Goal: Complete application form: Complete application form

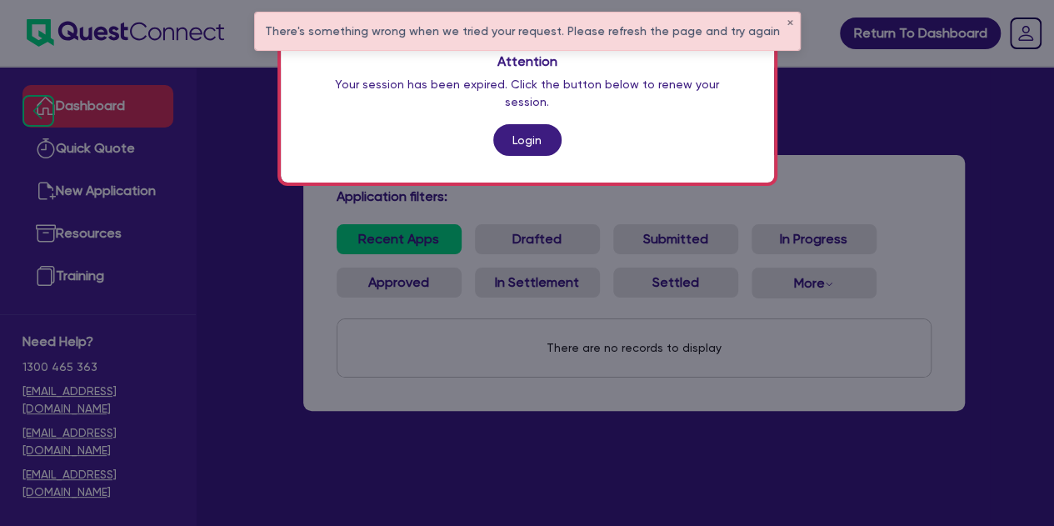
click at [510, 136] on link "Login" at bounding box center [527, 140] width 68 height 32
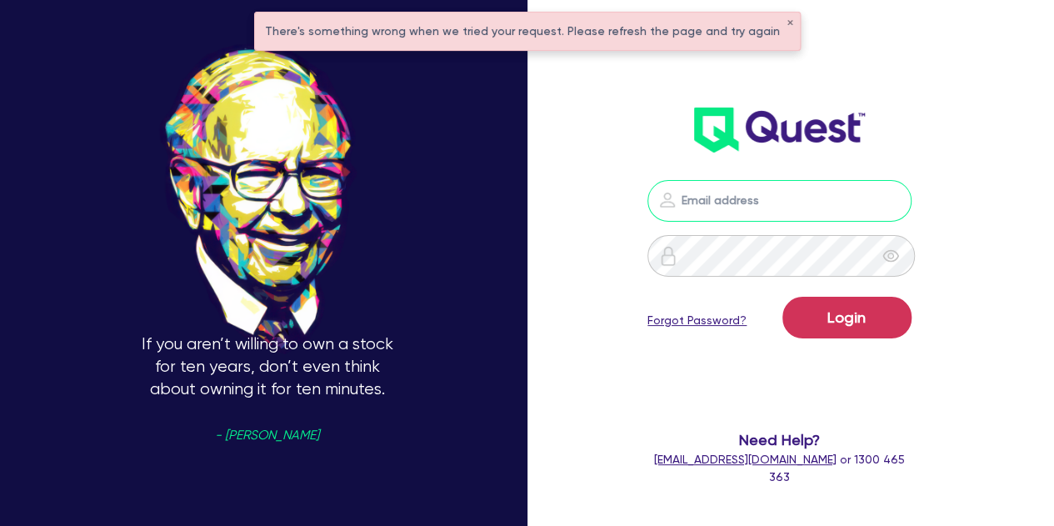
type input "[PERSON_NAME][EMAIL_ADDRESS][PERSON_NAME][DOMAIN_NAME]"
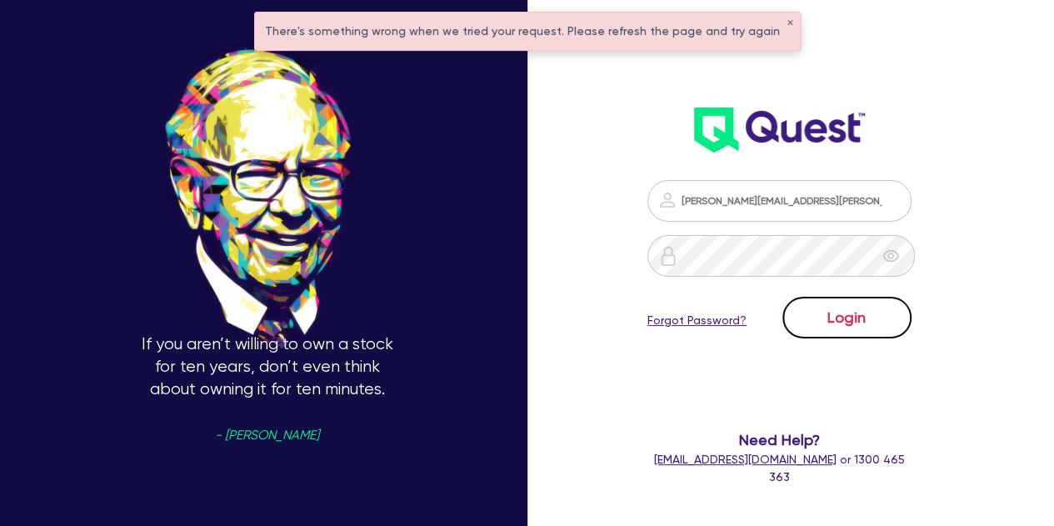
click at [859, 308] on button "Login" at bounding box center [846, 318] width 129 height 42
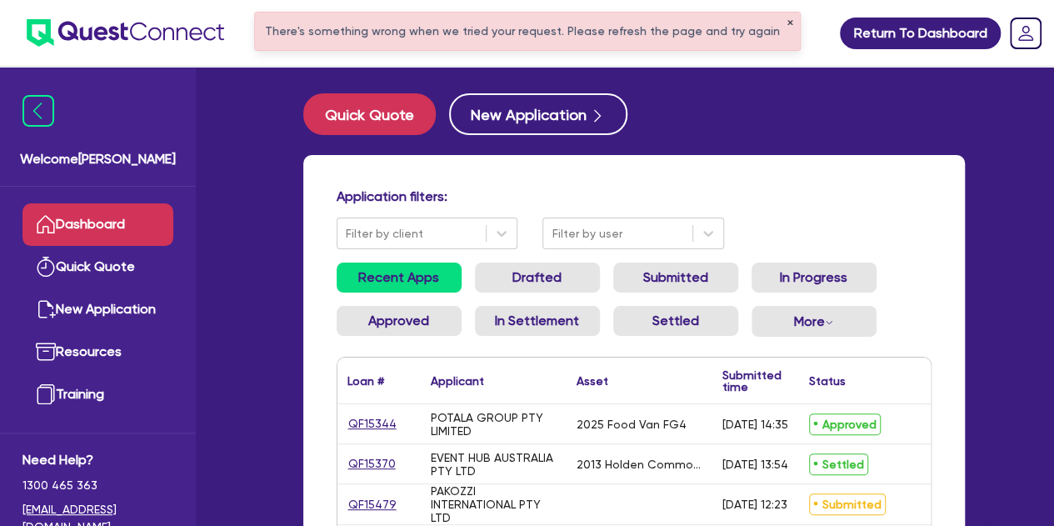
click at [786, 22] on button "✕" at bounding box center [789, 23] width 7 height 8
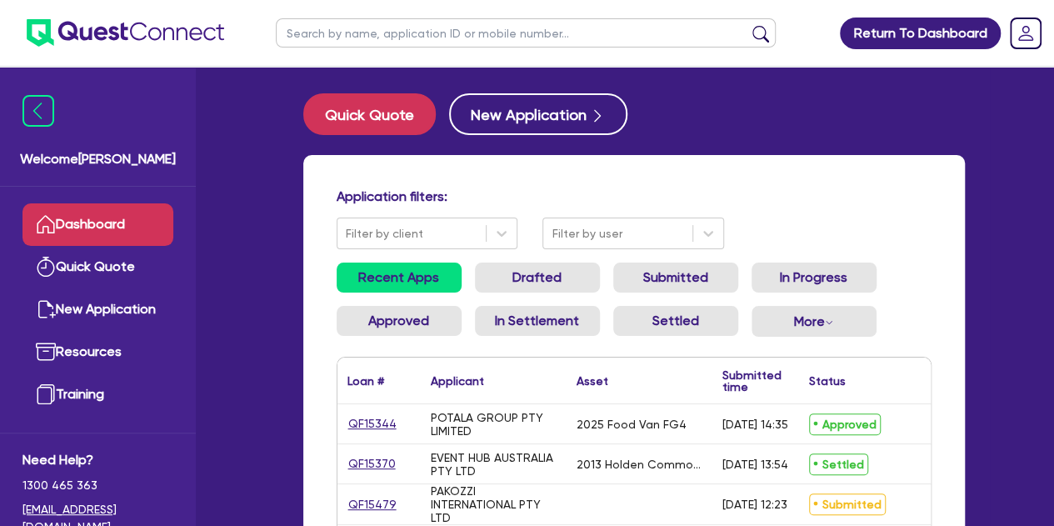
click at [435, 29] on input "text" at bounding box center [526, 32] width 500 height 29
type input "rafee"
click at [747, 25] on button "submit" at bounding box center [760, 36] width 27 height 23
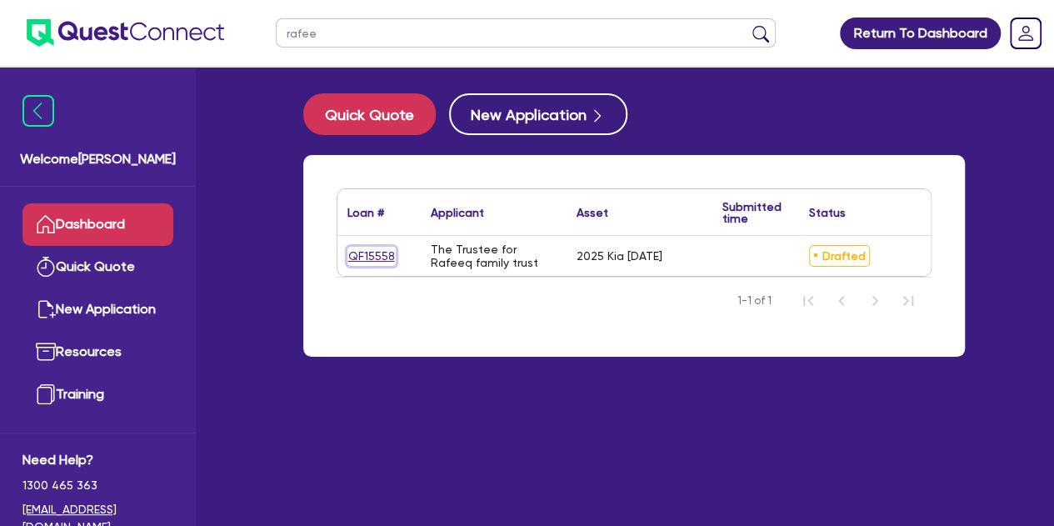
click at [371, 252] on link "QF15558" at bounding box center [371, 256] width 48 height 19
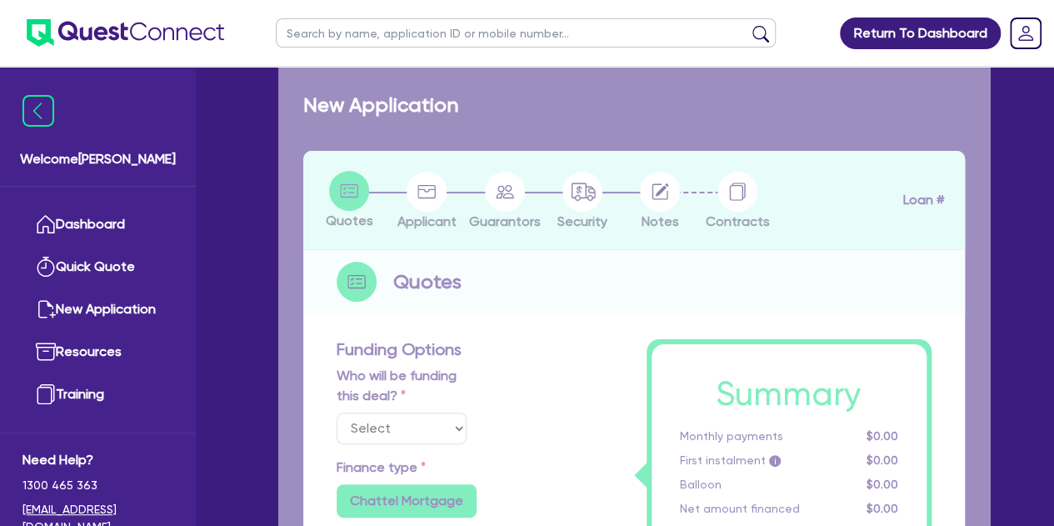
select select "Other"
select select "CARS_AND_LIGHT_TRUCKS"
type input "2025"
type input "55,000"
type input "11,000"
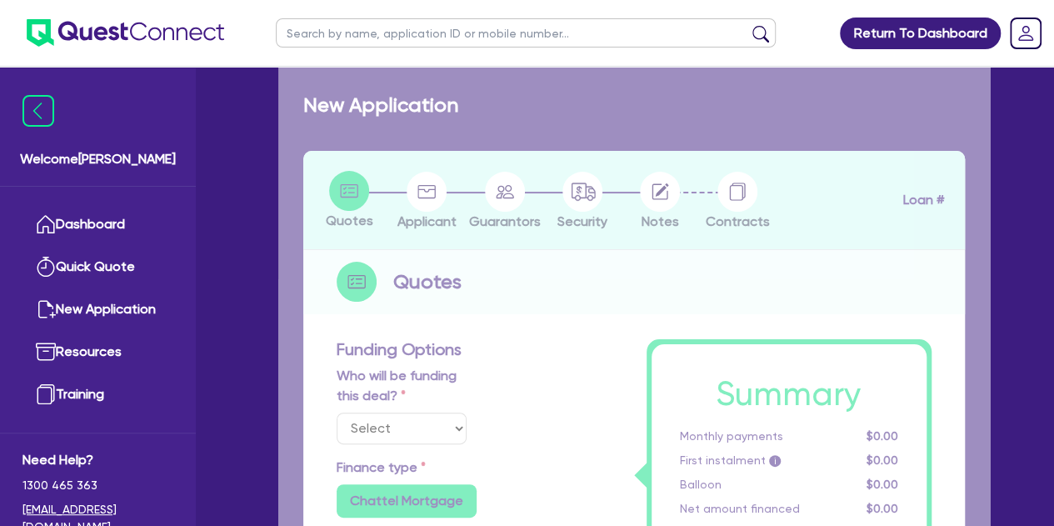
type input "3"
type input "1,366.04"
radio input "false"
type input "8"
type input "495"
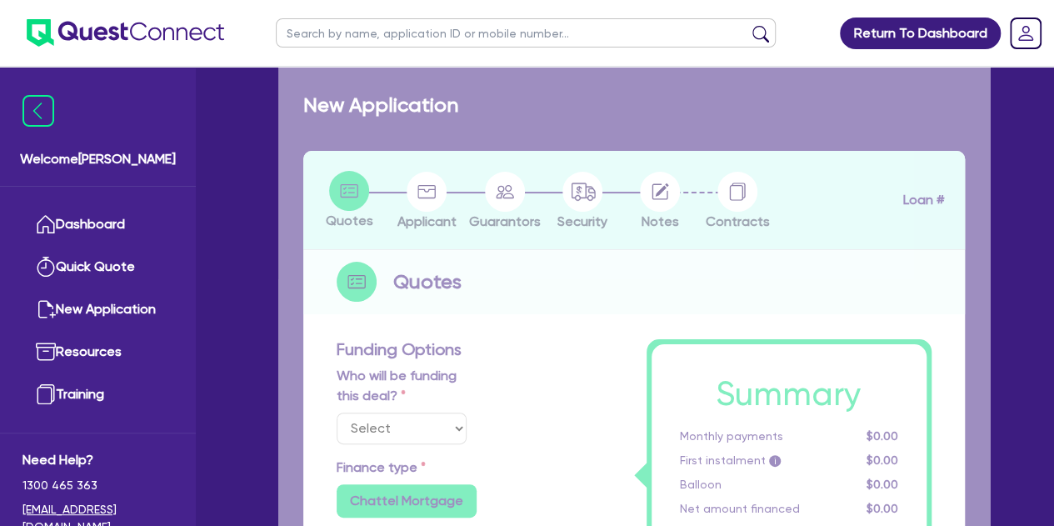
type input "900"
radio input "true"
select select "PASSENGER_VEHICLES"
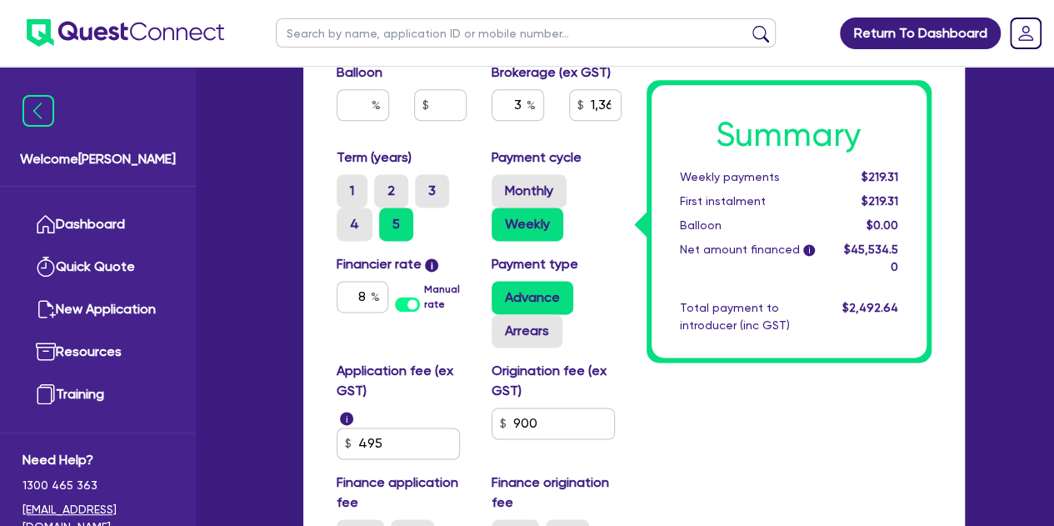
scroll to position [1066, 0]
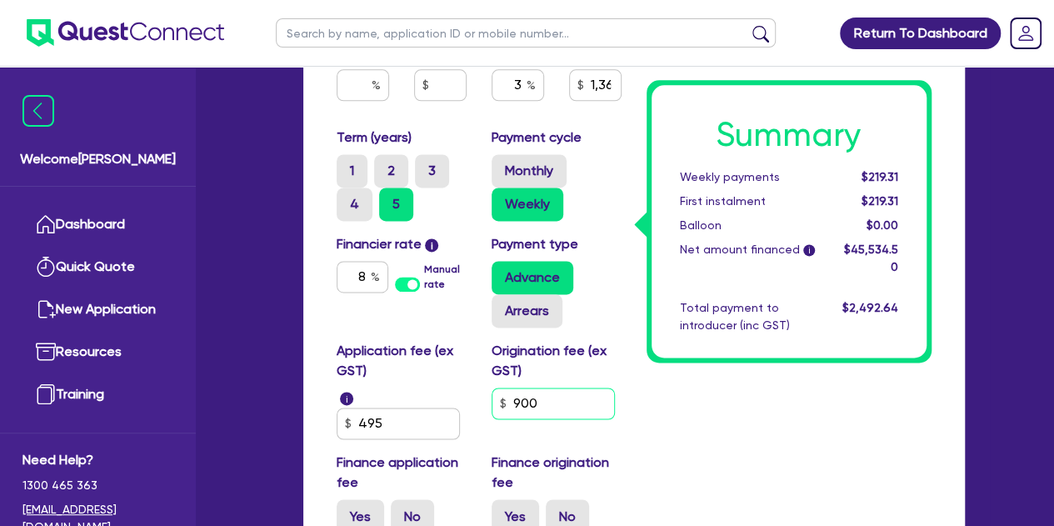
click at [553, 397] on input "900" at bounding box center [553, 403] width 123 height 32
type input "55,000"
type input "11,000"
type input "1,366.04"
type input "90"
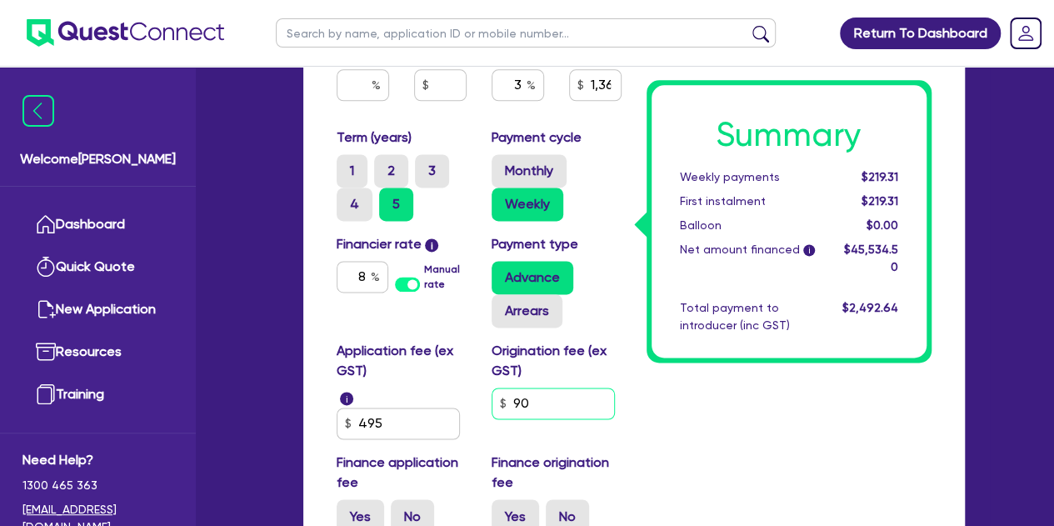
type input "55,000"
type input "11,000"
type input "1,366.04"
type input "9"
type input "55,000"
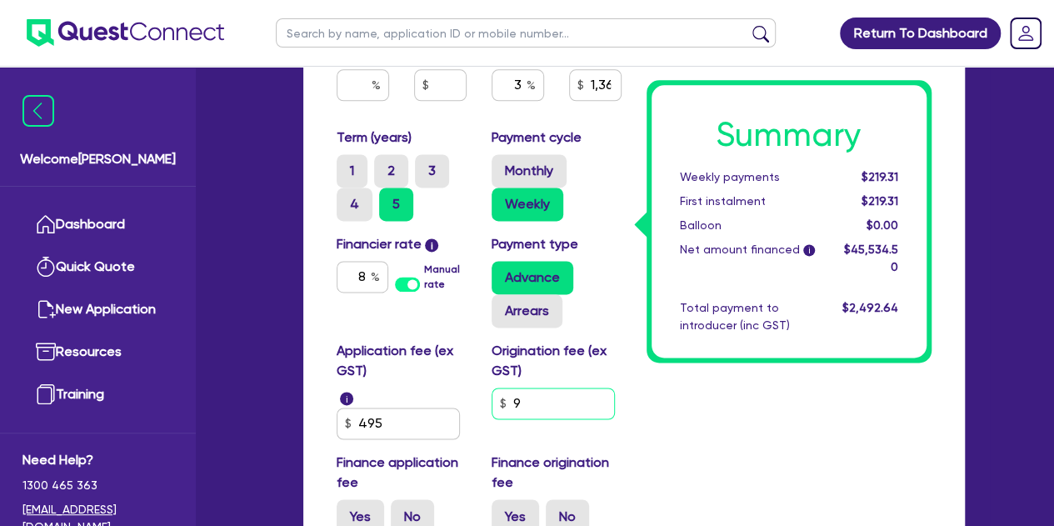
type input "11,000"
type input "1,366.04"
type input "55,000"
type input "11,000"
type input "1,366.04"
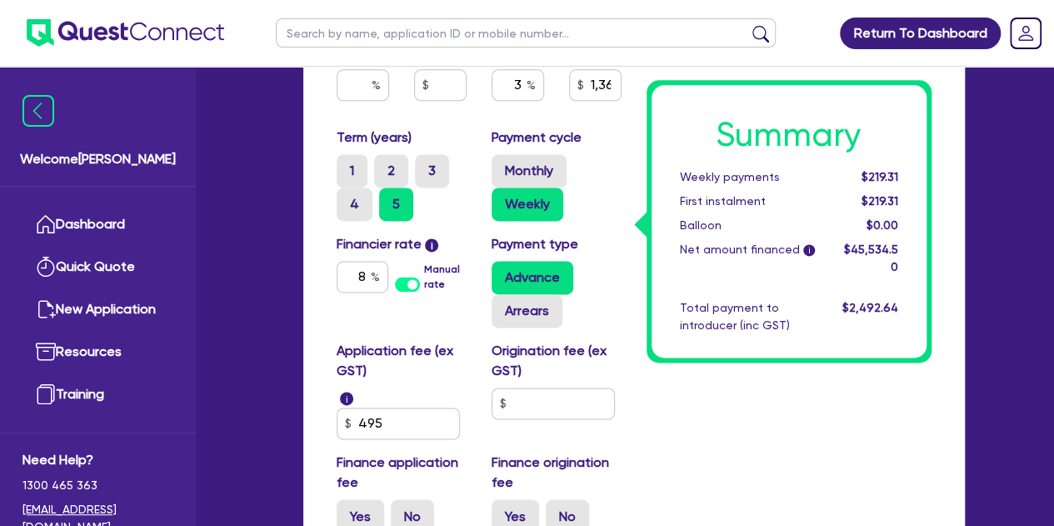
type input "55,000"
type input "11,000"
type input "1,336.34"
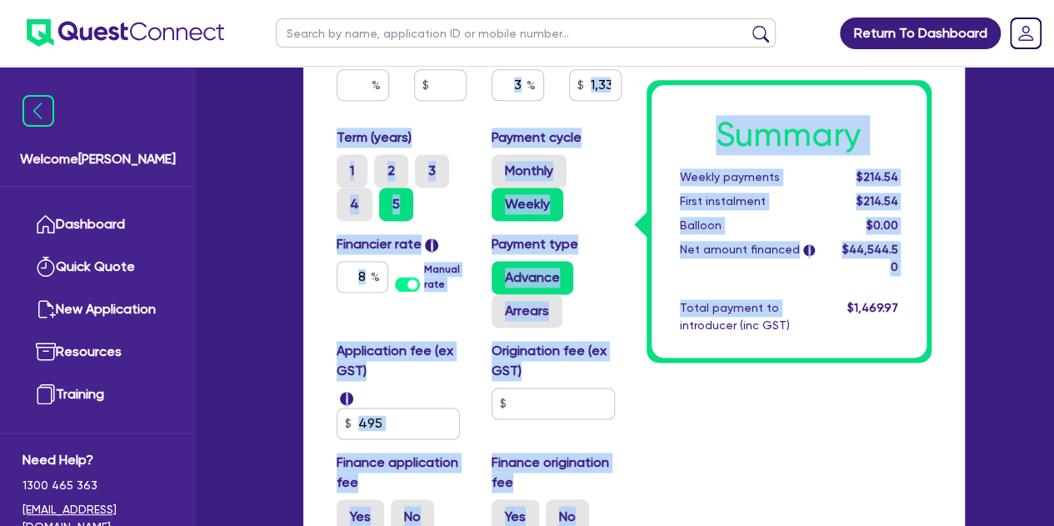
drag, startPoint x: 636, startPoint y: 399, endPoint x: 527, endPoint y: 77, distance: 339.9
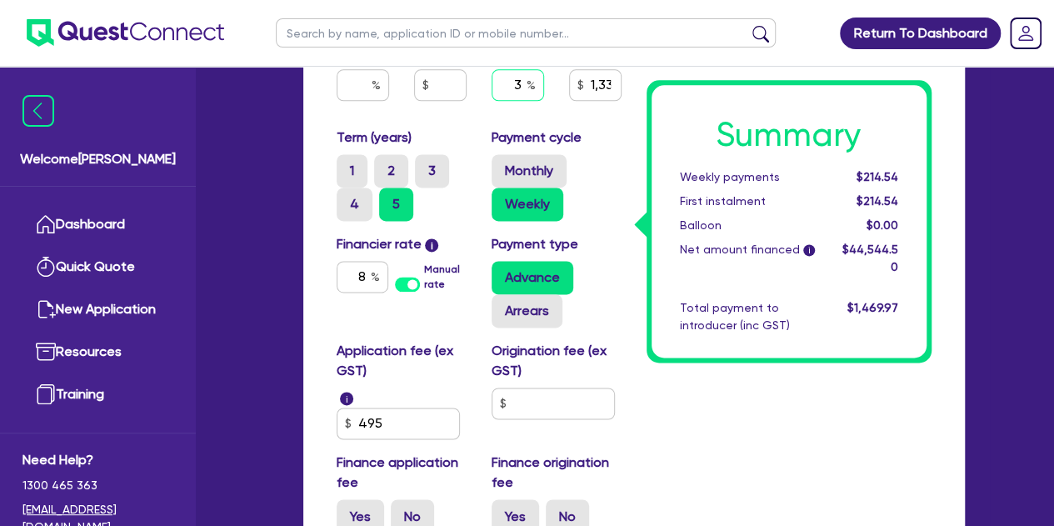
click at [527, 77] on div "3" at bounding box center [518, 85] width 52 height 32
type input "55,000"
type input "11,000"
type input "1,336.34"
type input "55,000"
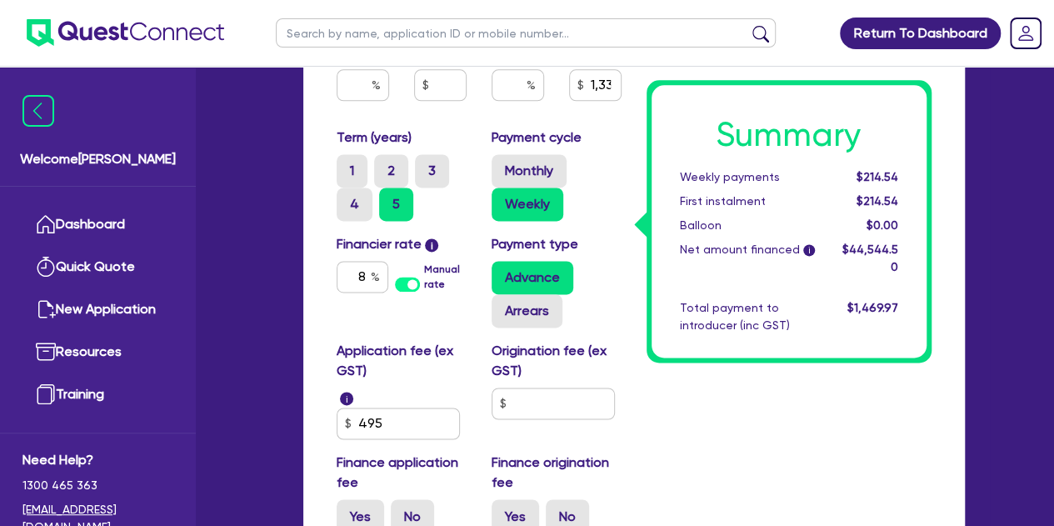
type input "11,000"
type input "1,336.34"
type input "55,000"
type input "11,000"
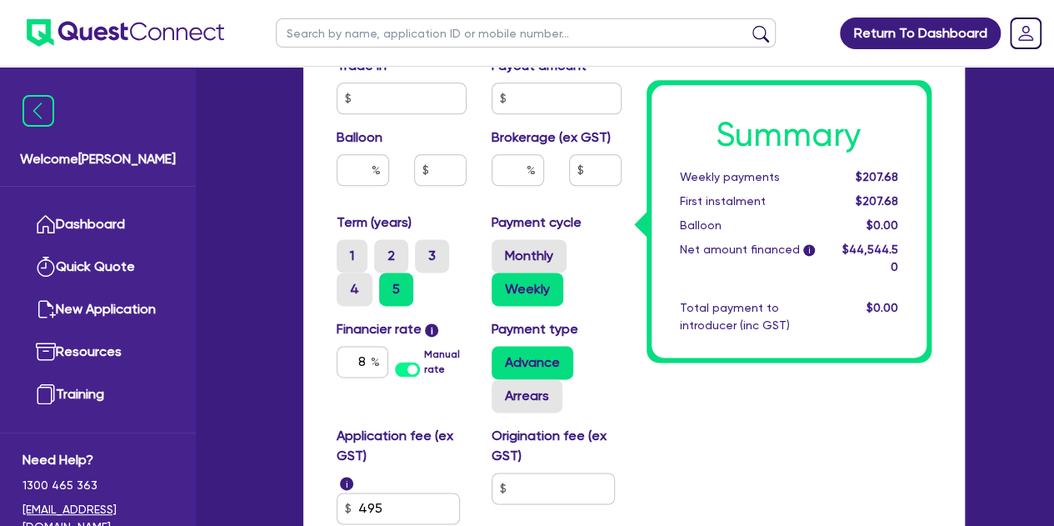
scroll to position [981, 0]
click at [501, 166] on input "text" at bounding box center [518, 169] width 52 height 32
type input "55,000"
type input "11,000"
type input "2"
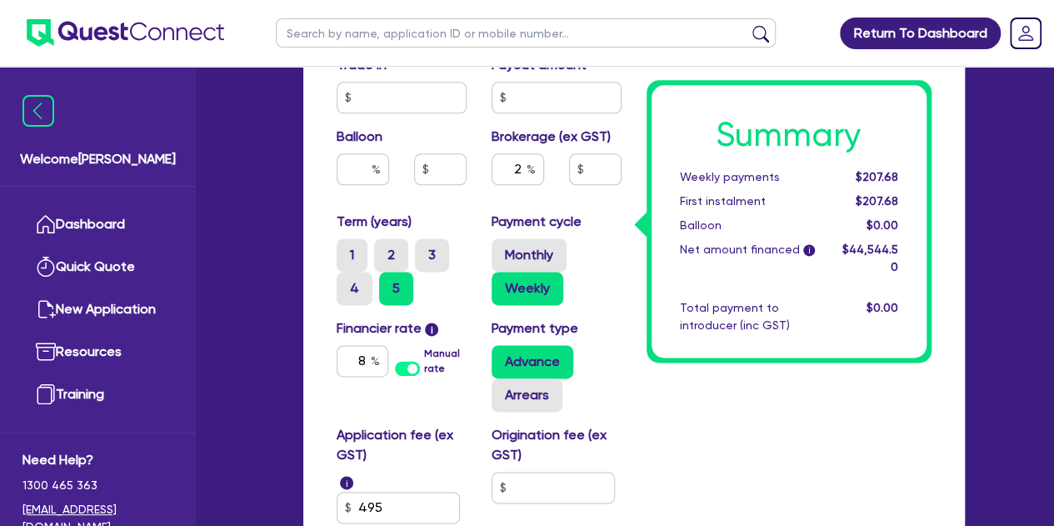
type input "55,000"
type input "11,000"
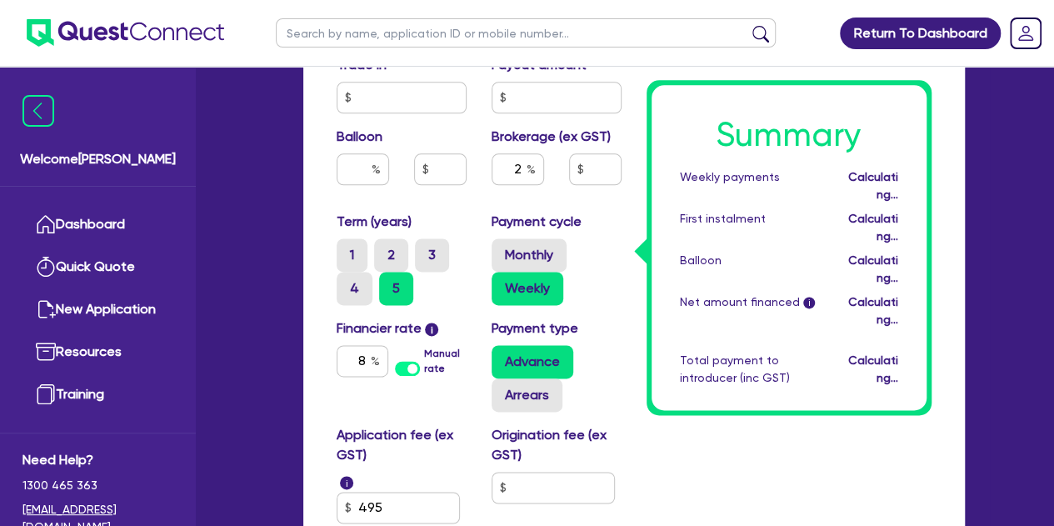
click at [461, 206] on div "Purchase price 55,000 Cash deposit 11,000 Trade in Payout amount Balloon Broker…" at bounding box center [479, 97] width 310 height 228
type input "55,000"
type input "11,000"
type input "890.89"
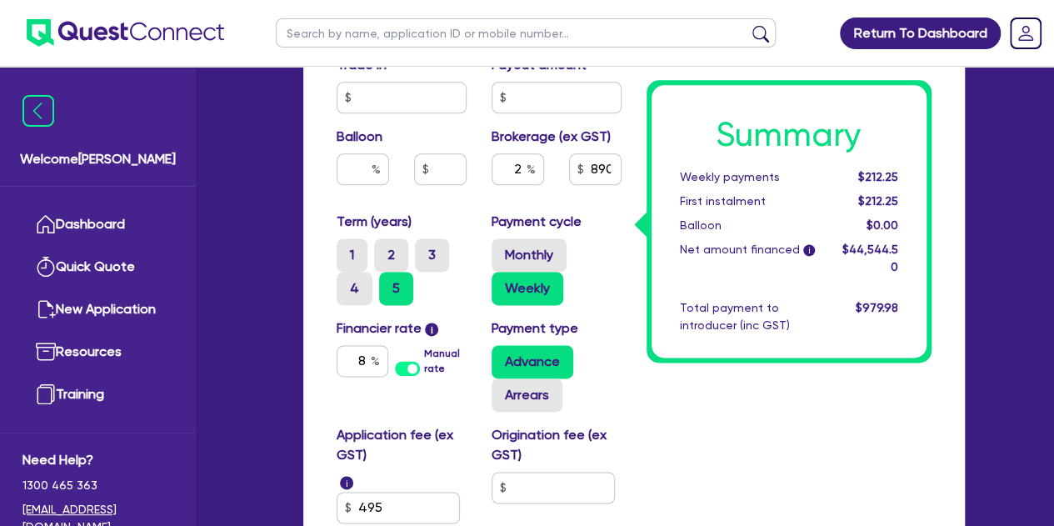
scroll to position [1014, 0]
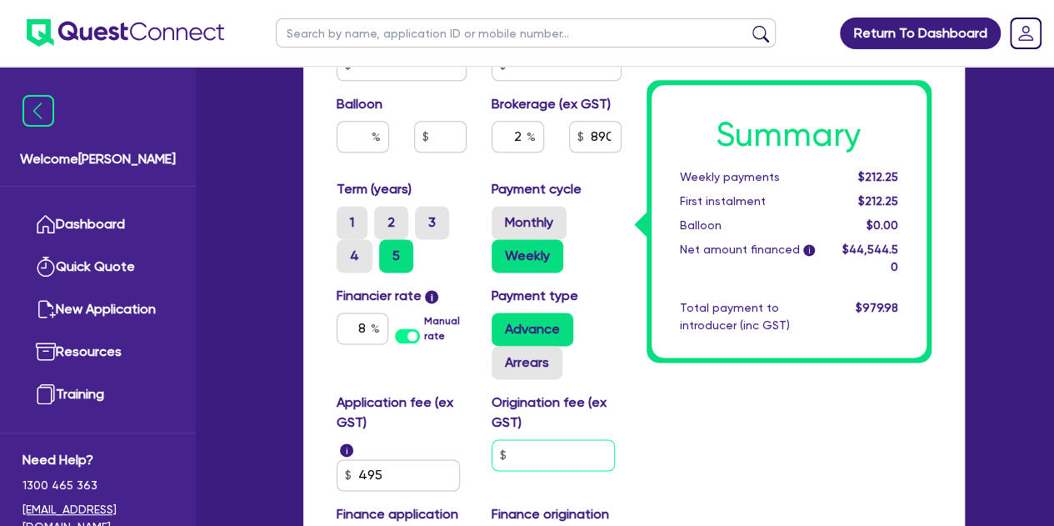
click at [522, 468] on input "text" at bounding box center [553, 455] width 123 height 32
type input "55,000"
type input "11,000"
type input "9"
type input "55,000"
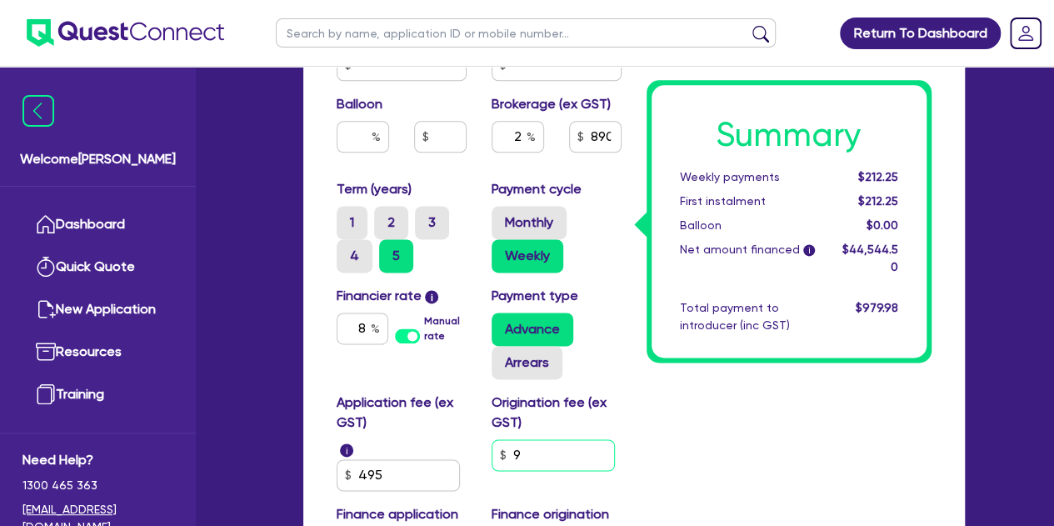
type input "11,000"
type input "90"
type input "55,000"
type input "11,000"
type input "900"
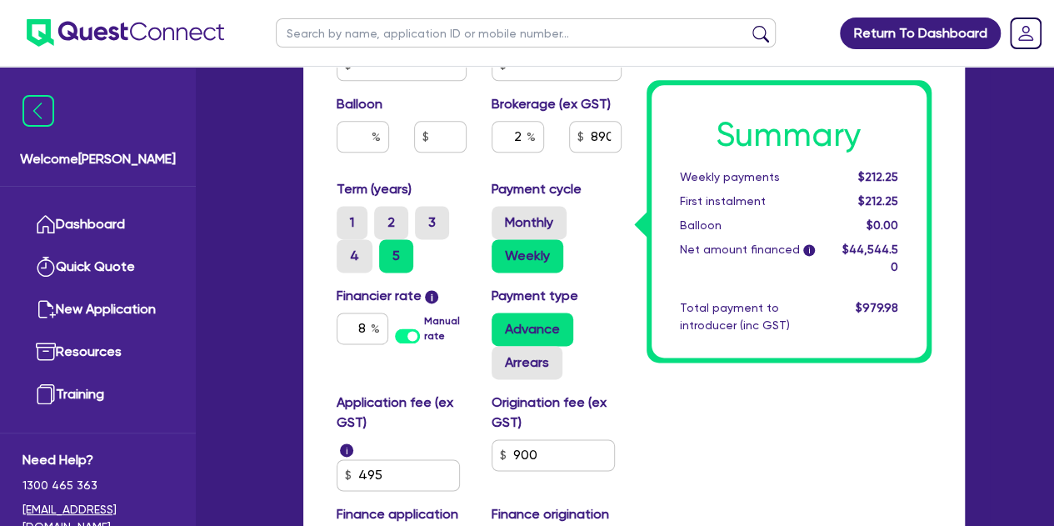
type input "55,000"
type input "11,000"
type input "55,000"
type input "11,000"
type input "910.69"
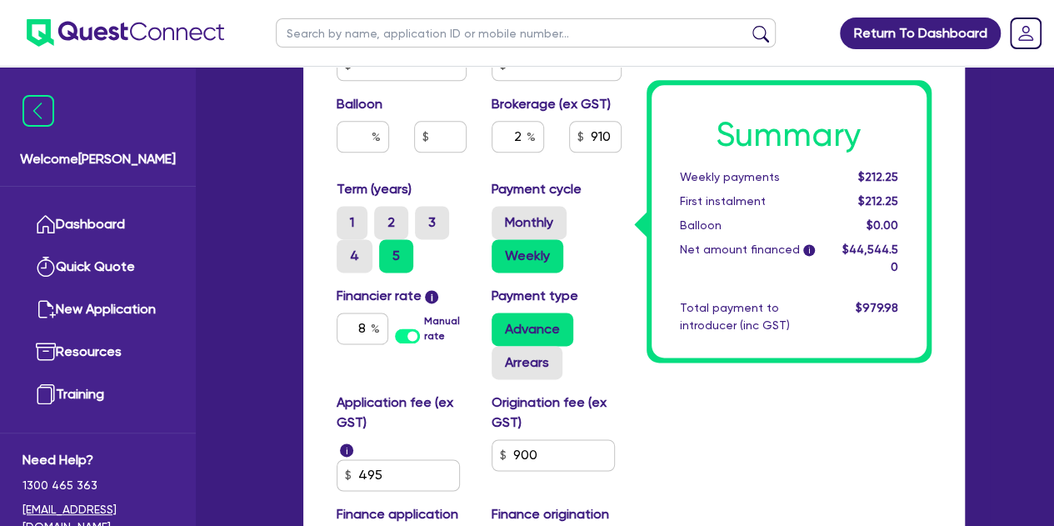
type input "55,000"
type input "11,000"
type input "90"
click at [563, 462] on input "90" at bounding box center [553, 455] width 123 height 32
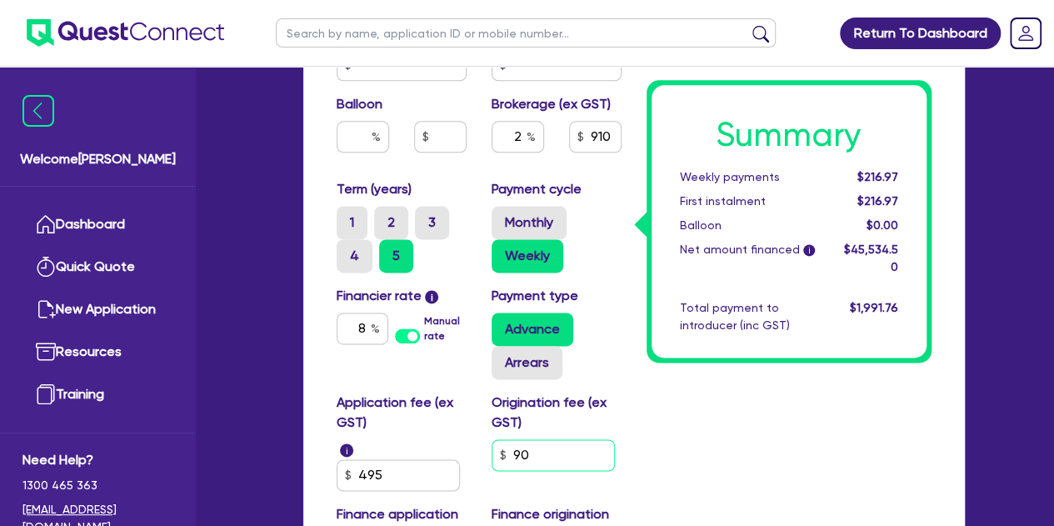
type input "55,000"
type input "11,000"
type input "9"
type input "55,000"
type input "11,000"
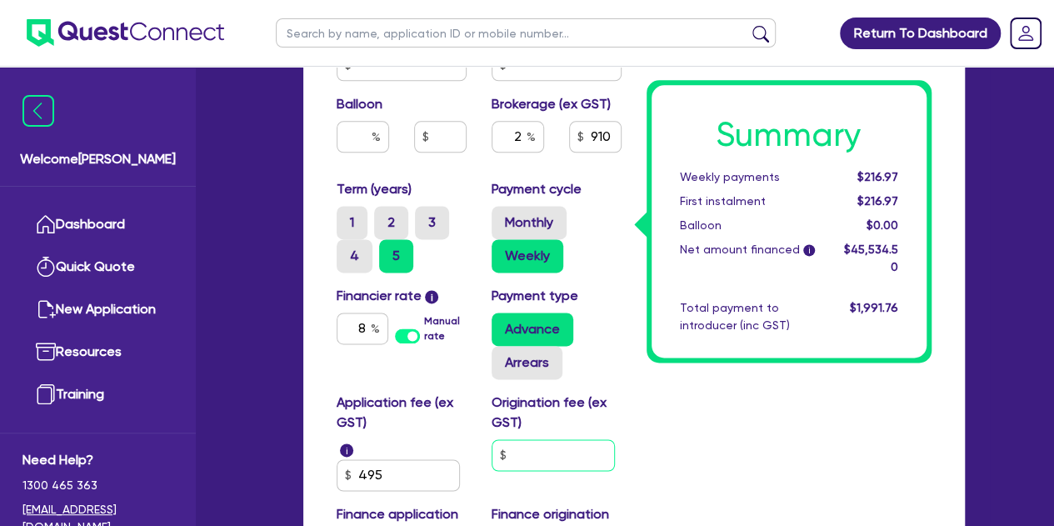
type input "55,000"
type input "11,000"
type input "5"
type input "55,000"
type input "11,000"
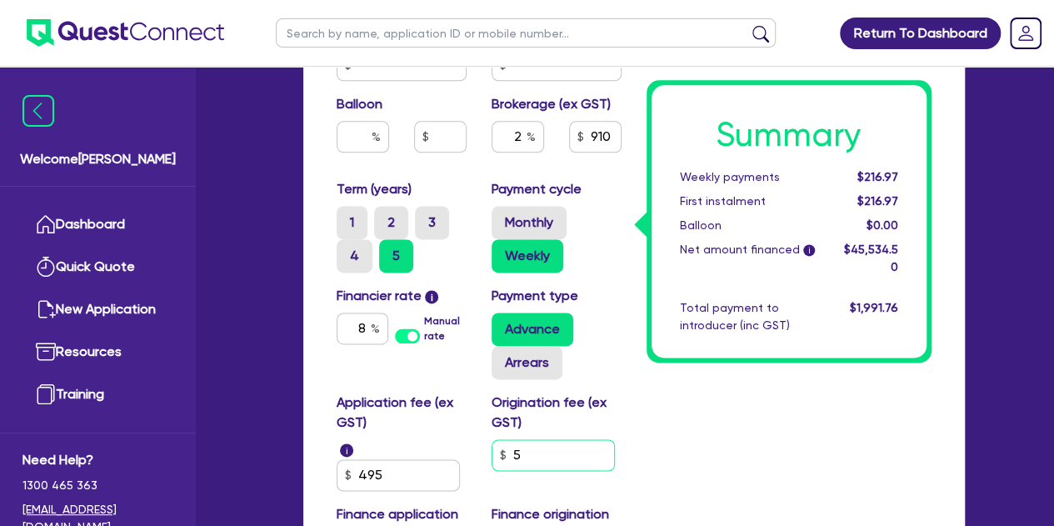
type input "50"
type input "55,000"
type input "11,000"
type input "500"
type input "55,000"
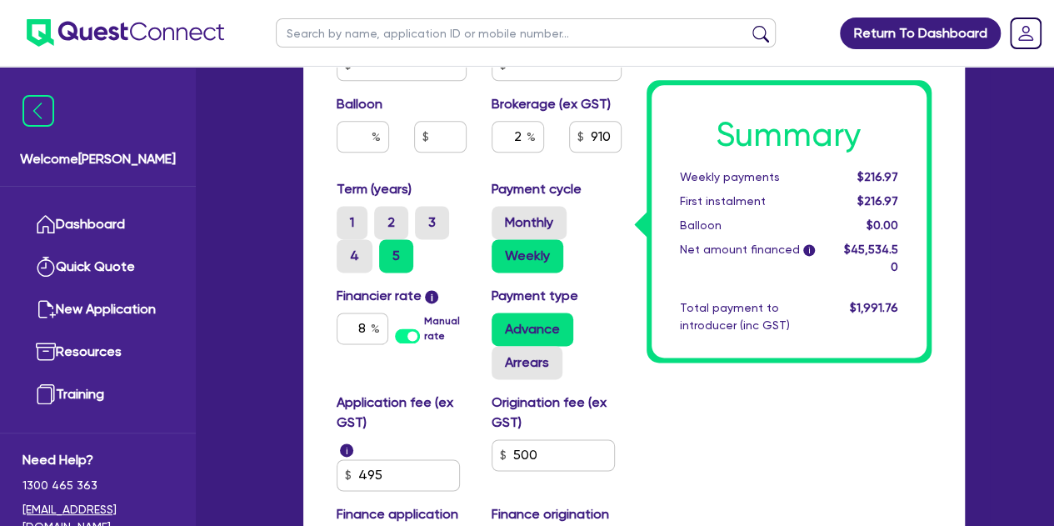
type input "11,000"
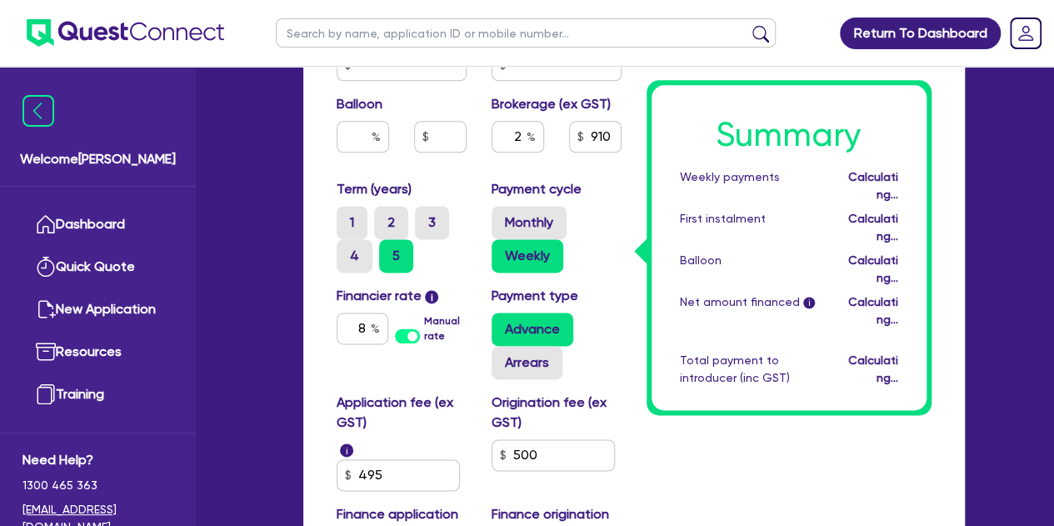
type input "55,000"
type input "11,000"
type input "901.89"
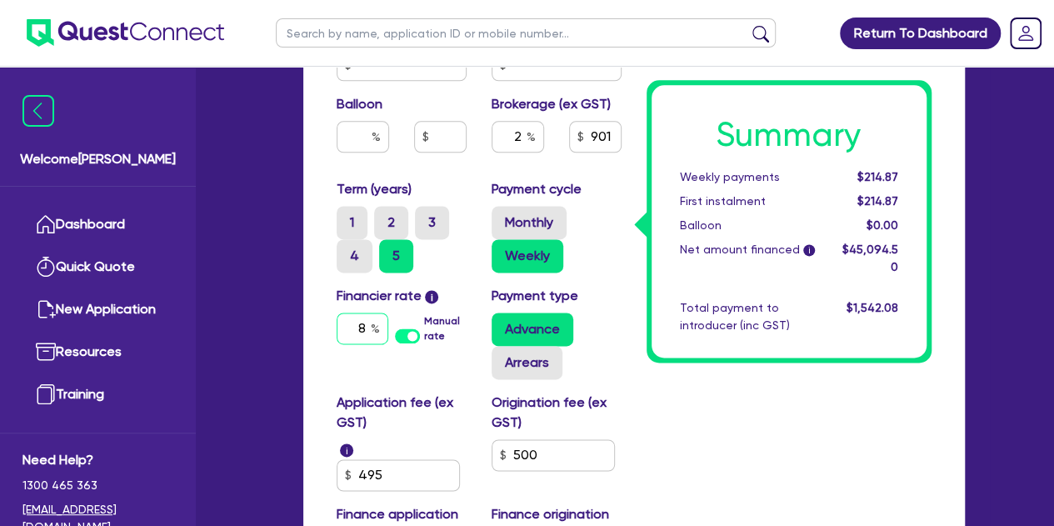
click at [370, 333] on input "8" at bounding box center [363, 328] width 52 height 32
type input "55,000"
type input "11,000"
type input "55,000"
type input "11,000"
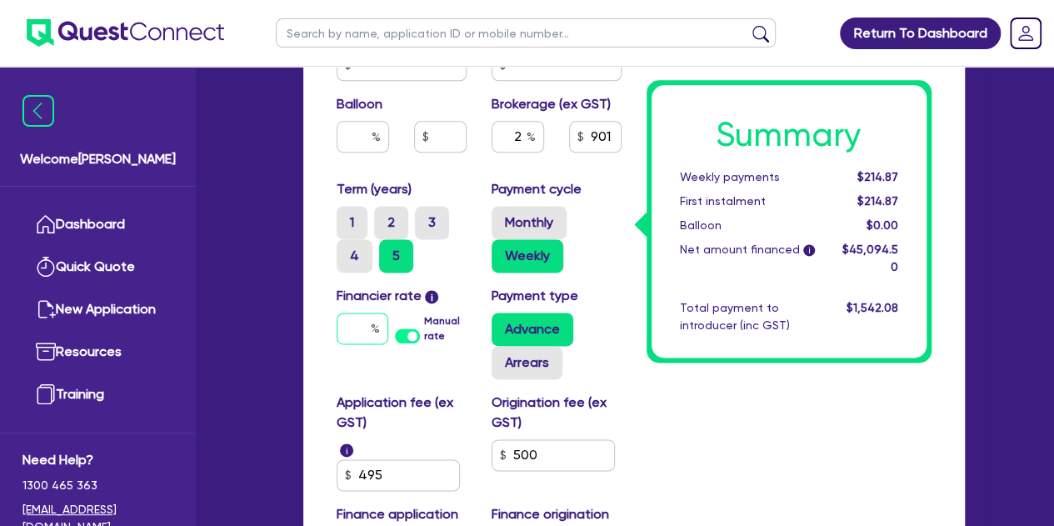
type input "6"
type input "55,000"
type input "11,000"
type input "6."
type input "55,000"
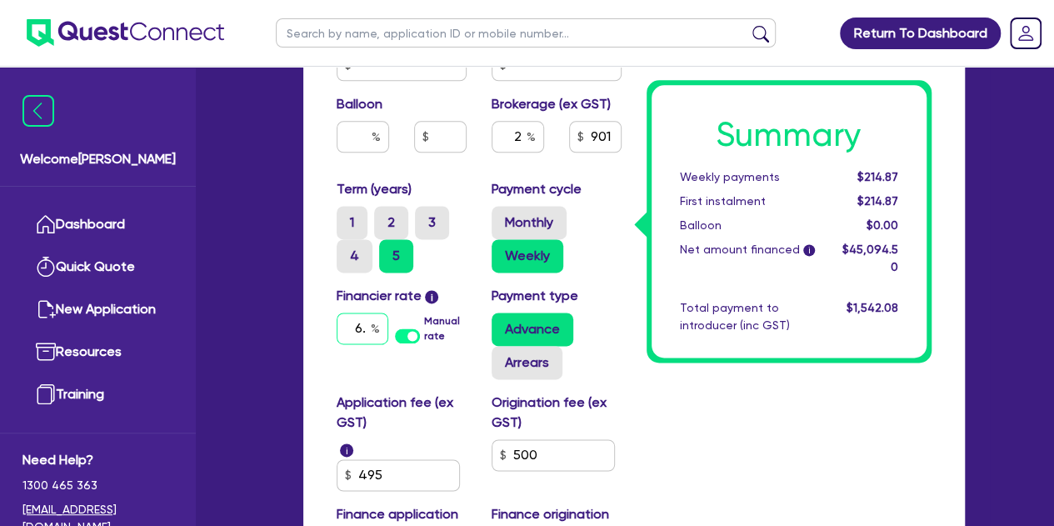
type input "11,000"
type input "6.9"
type input "55,000"
type input "11,000"
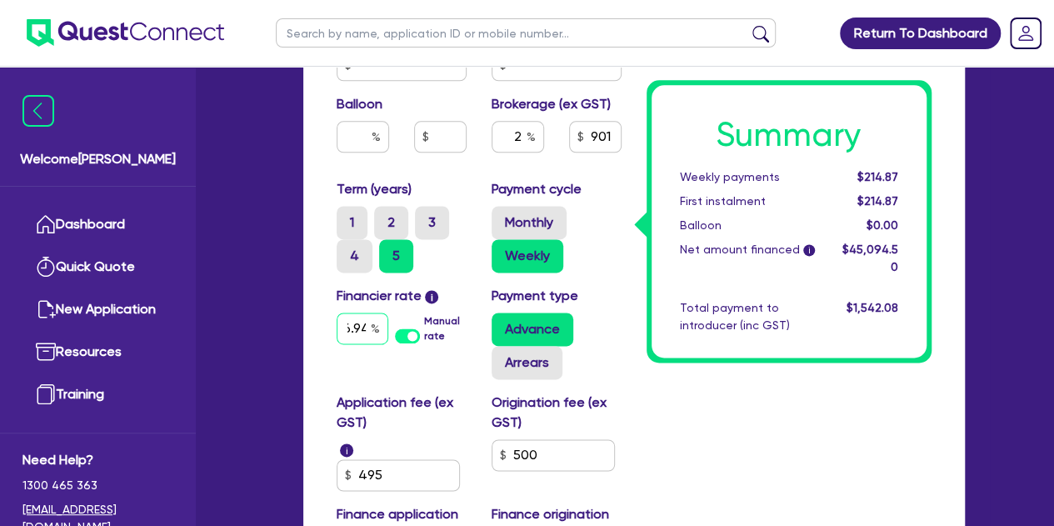
type input "6.94"
type input "55,000"
type input "11,000"
type input "55,000"
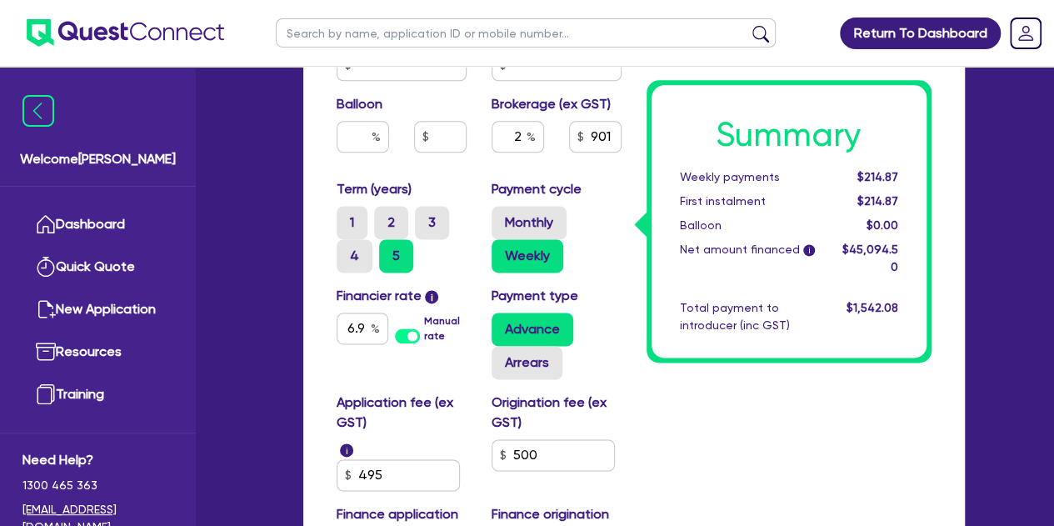
type input "11,000"
click at [724, 360] on div "Summary Weekly payments $209.63 First instalment $209.63 Balloon $0.00 Net amou…" at bounding box center [788, 221] width 285 height 282
type input "55,000"
type input "11,000"
type input "50"
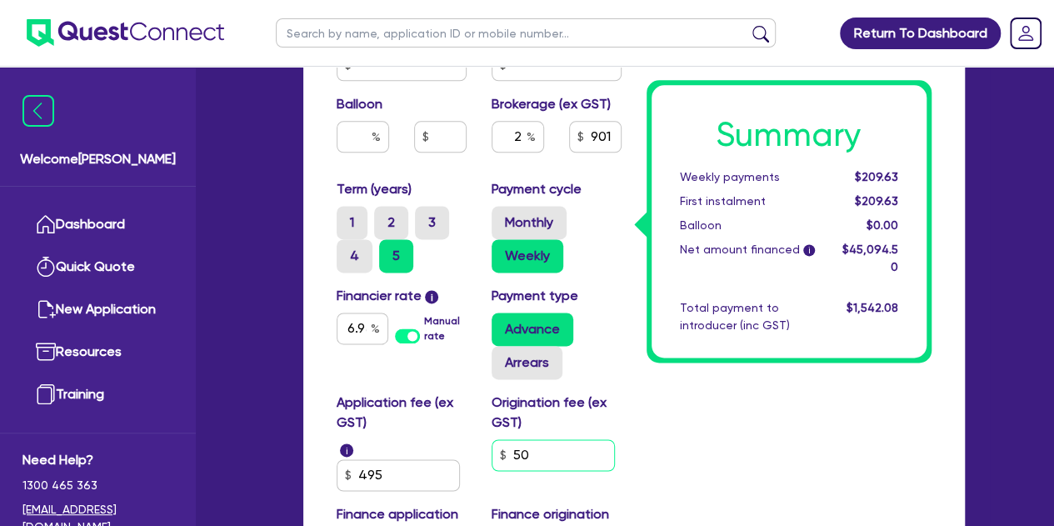
click at [568, 440] on input "50" at bounding box center [553, 455] width 123 height 32
type input "55,000"
type input "11,000"
type input "5"
type input "55,000"
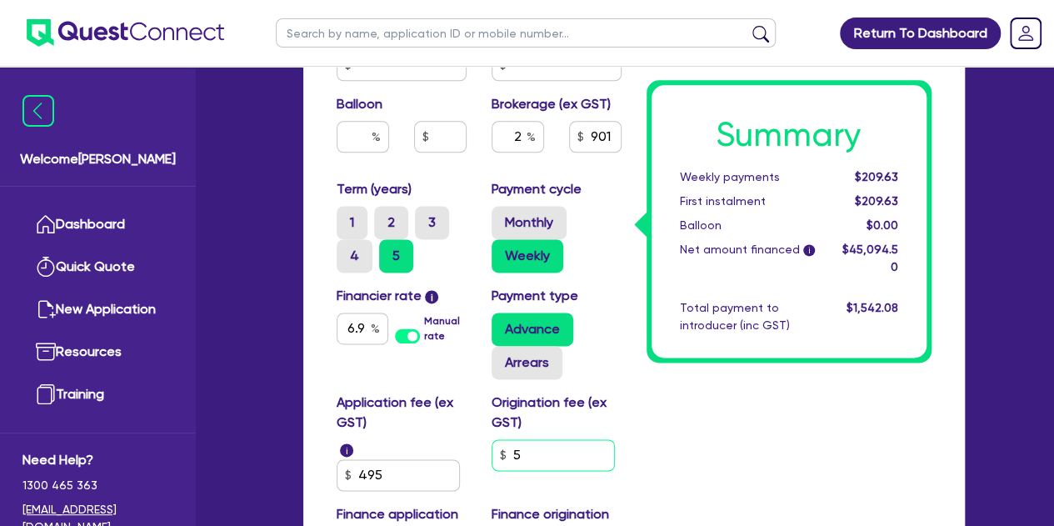
type input "11,000"
type input "55,000"
type input "11,000"
type input "9"
type input "55,000"
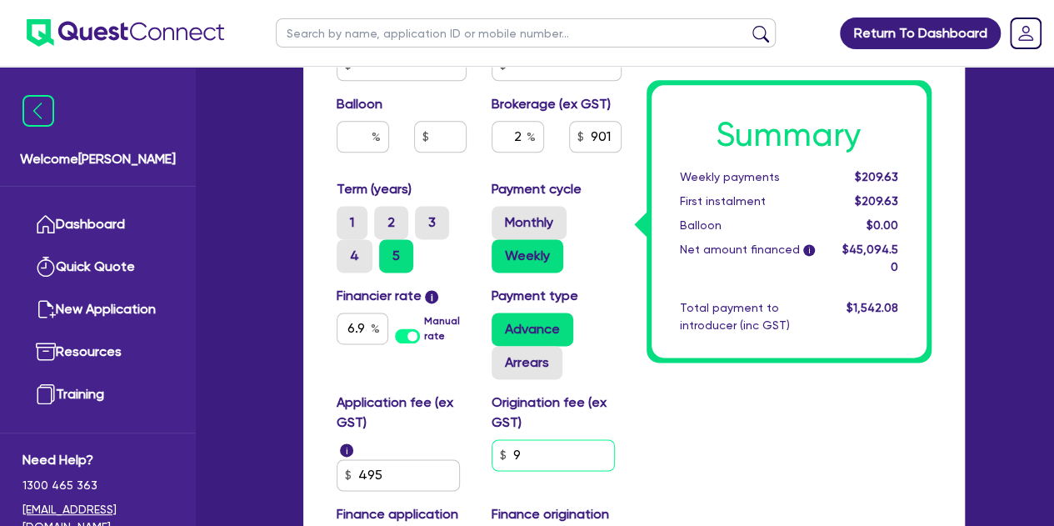
type input "11,000"
type input "90"
type input "55,000"
type input "11,000"
type input "900"
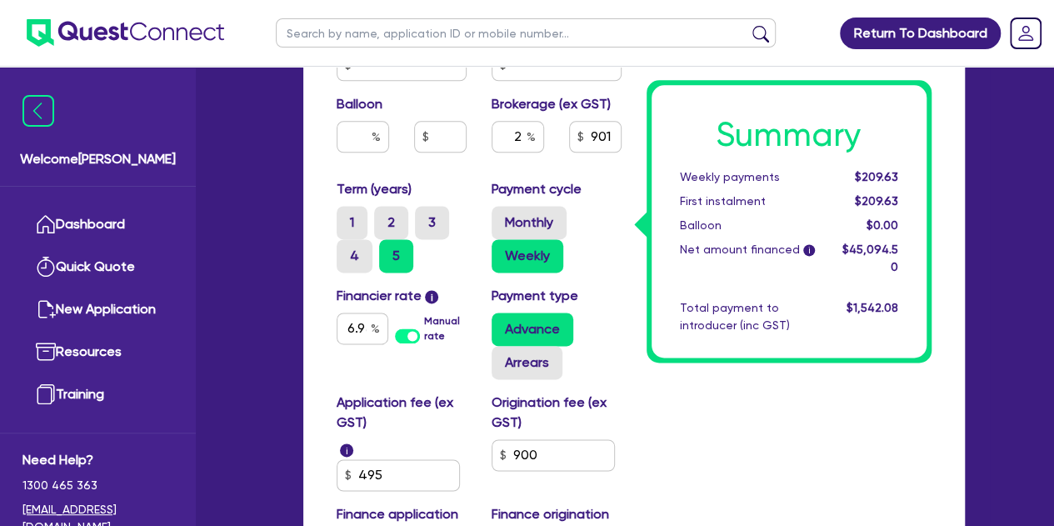
type input "55,000"
type input "11,000"
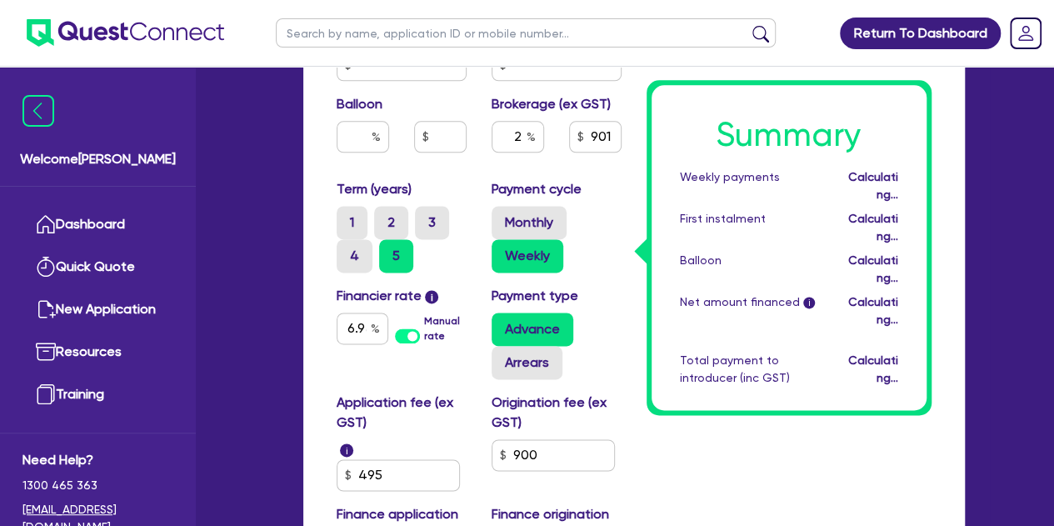
type input "55,000"
type input "11,000"
type input "910.69"
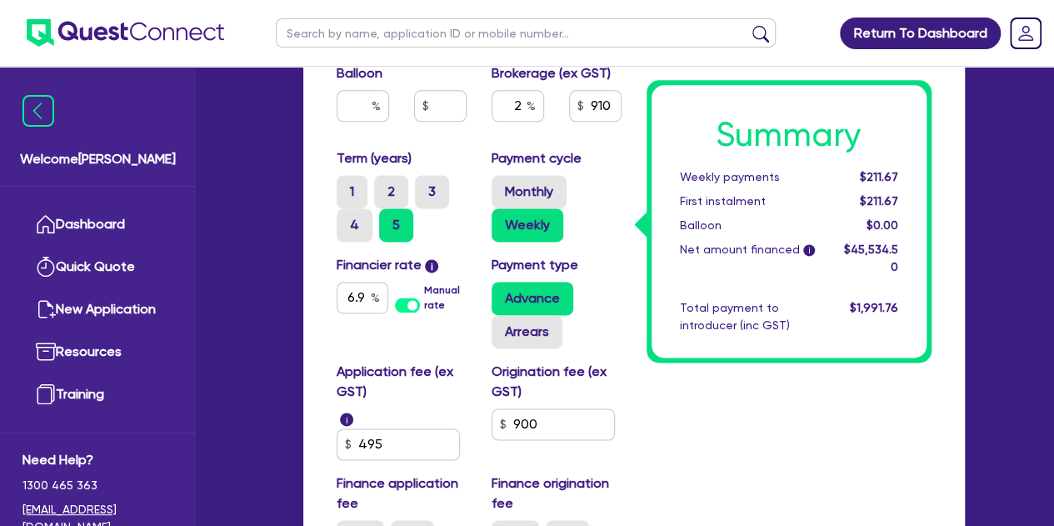
scroll to position [1044, 0]
click at [522, 119] on input "2" at bounding box center [518, 107] width 52 height 32
type input "55,000"
type input "11,000"
type input "55,000"
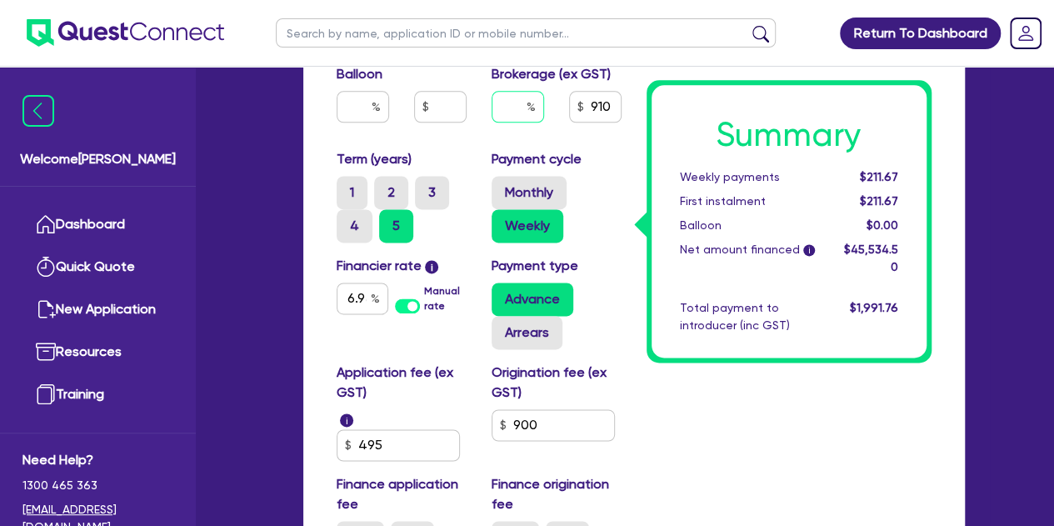
type input "11,000"
type input "3"
type input "55,000"
type input "11,000"
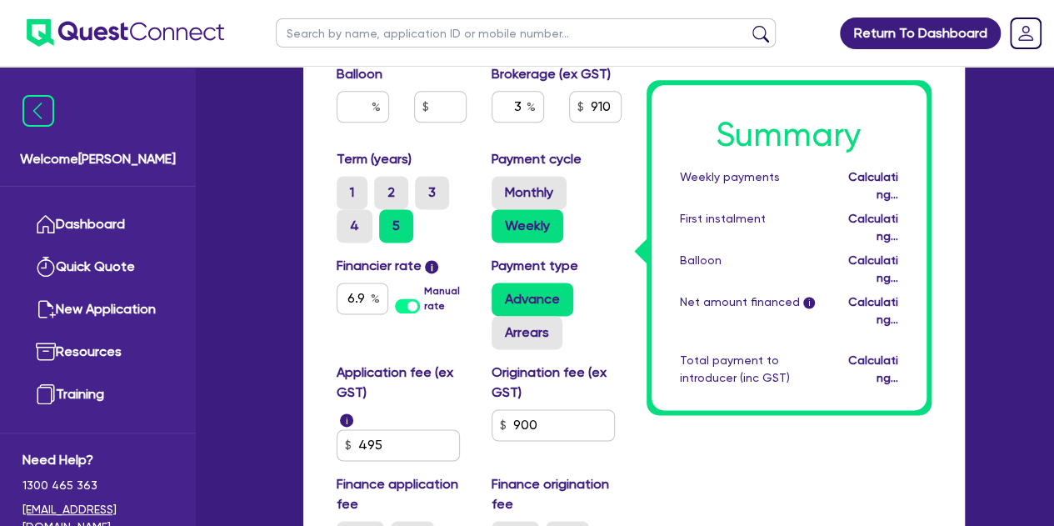
type input "55,000"
type input "11,000"
type input "1,366.04"
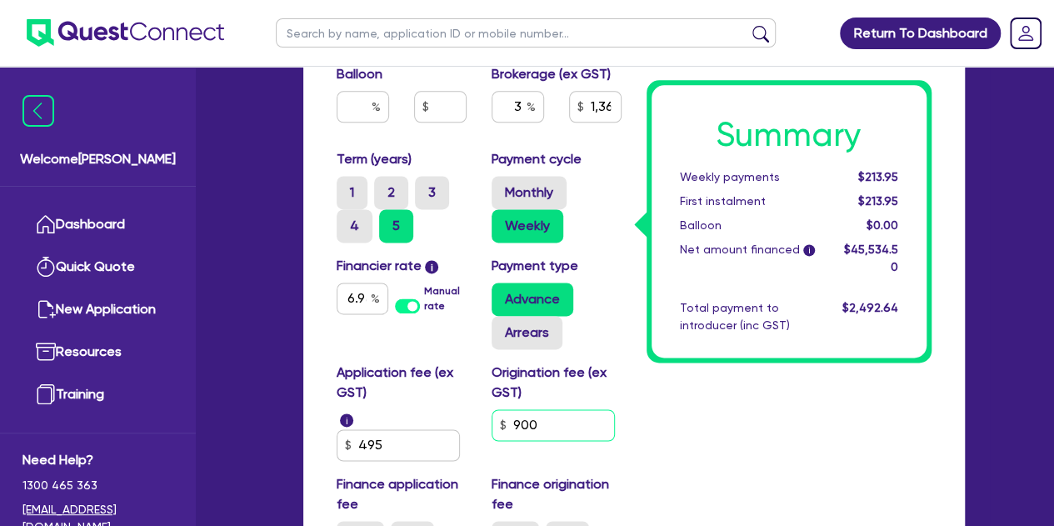
click at [574, 419] on input "900" at bounding box center [553, 425] width 123 height 32
type input "55,000"
type input "11,000"
type input "1,366.04"
type input "90"
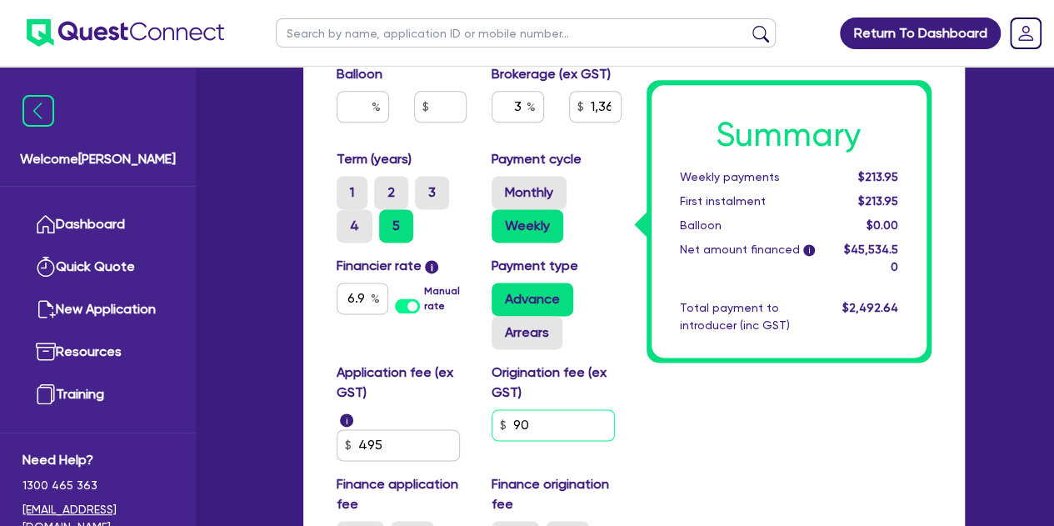
type input "55,000"
type input "11,000"
type input "1,366.04"
type input "9"
type input "55,000"
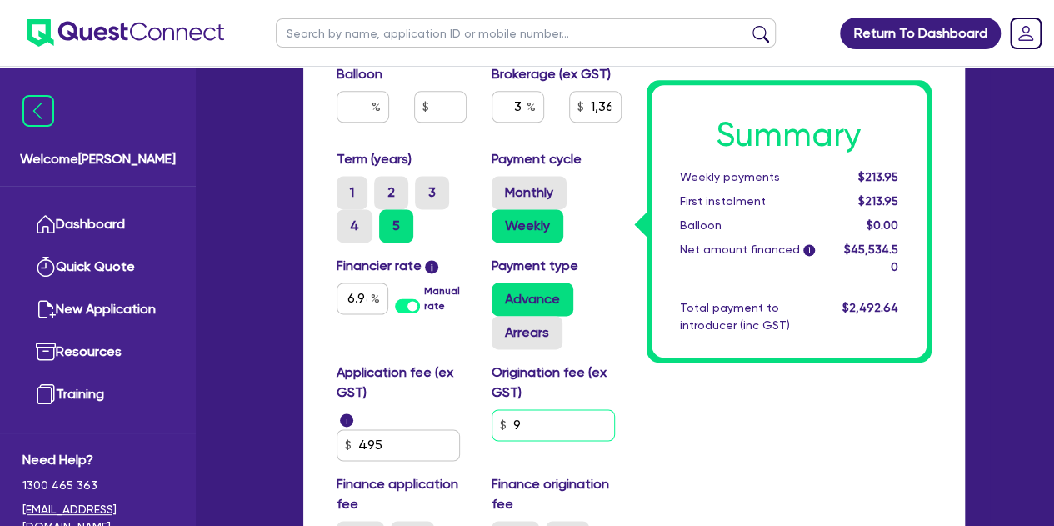
type input "11,000"
type input "1,366.04"
type input "55,000"
type input "11,000"
type input "1,366.04"
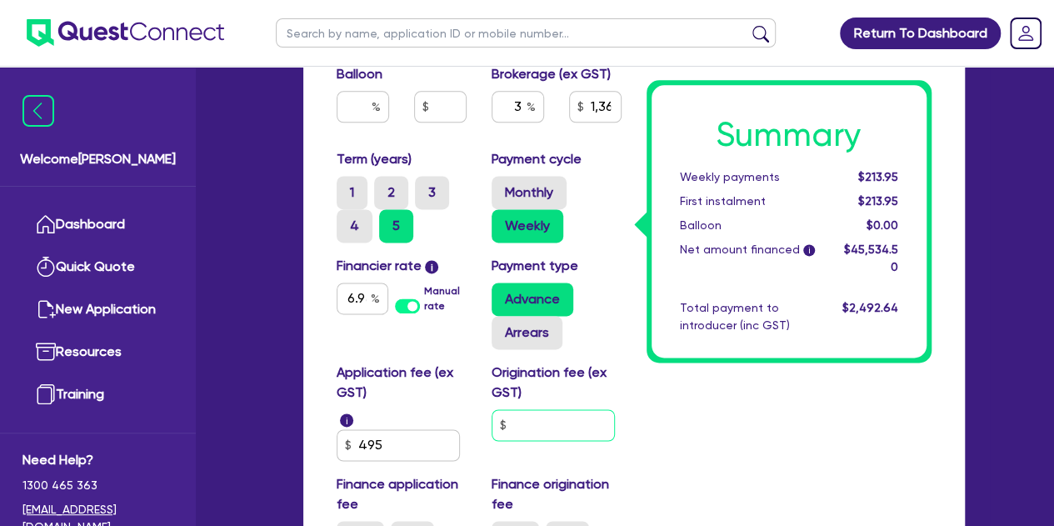
type input "5"
type input "55,000"
type input "11,000"
type input "1,366.04"
type input "50"
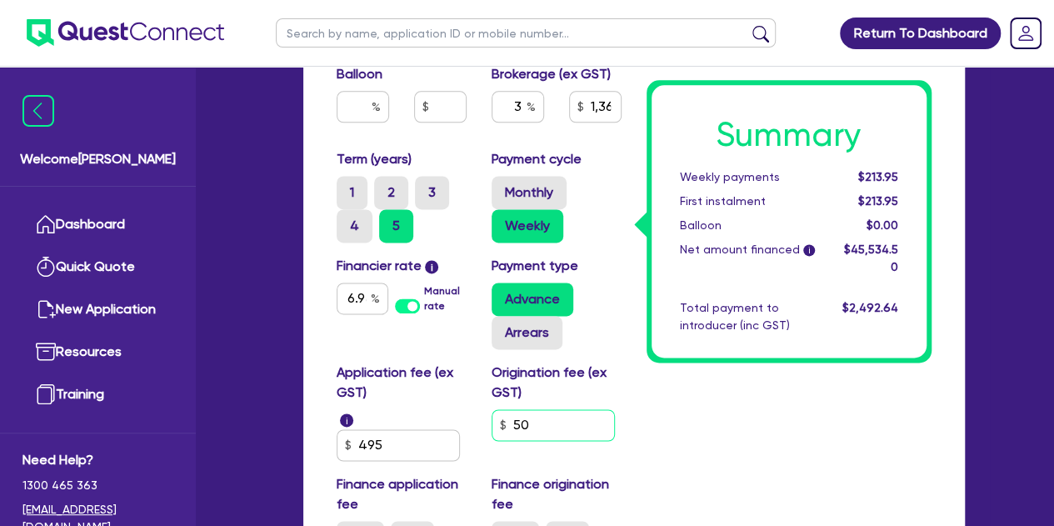
type input "55,000"
type input "11,000"
type input "1,366.04"
type input "500"
type input "55,000"
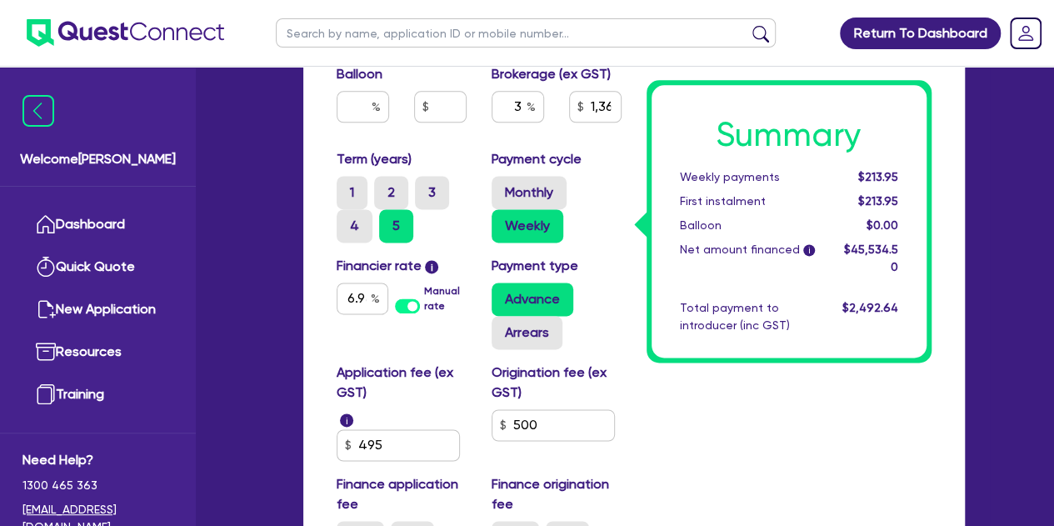
type input "11,000"
type input "1,366.04"
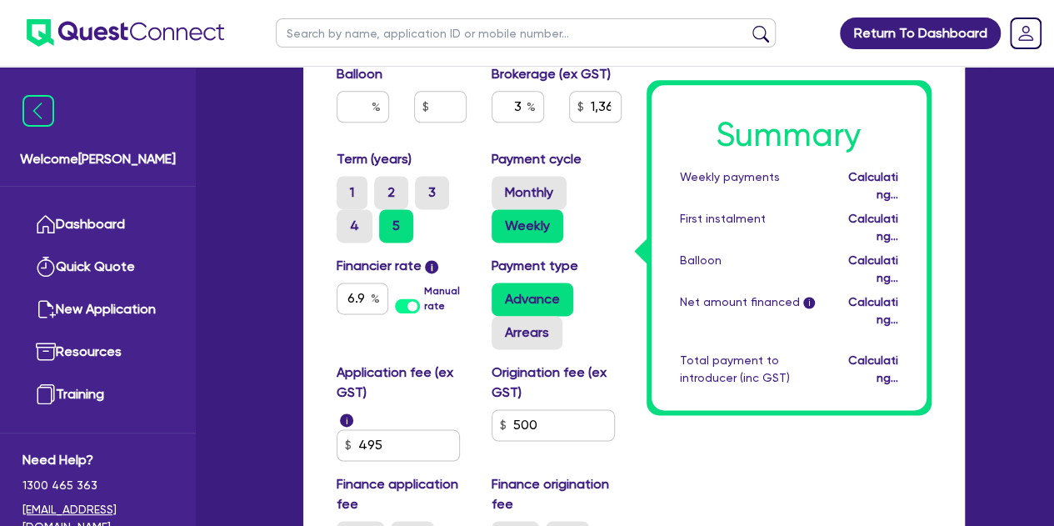
type input "55,000"
type input "11,000"
type input "1,352.84"
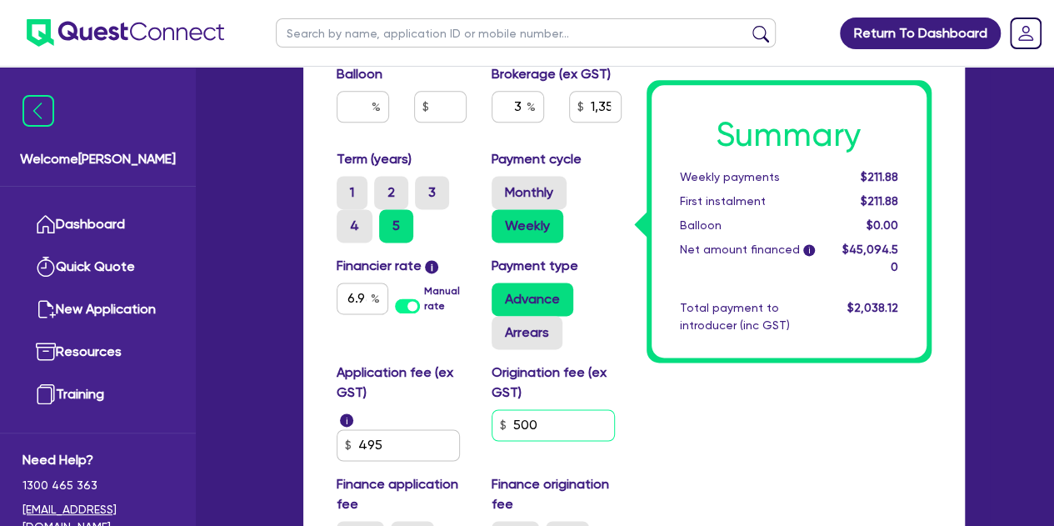
click at [551, 426] on input "500" at bounding box center [553, 425] width 123 height 32
type input "55,000"
type input "11,000"
type input "1,352.84"
type input "50"
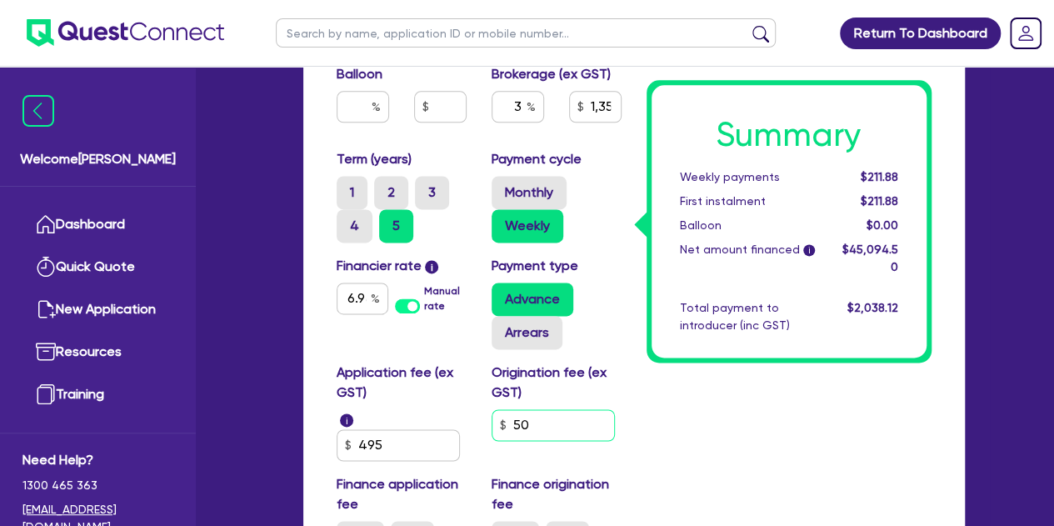
type input "55,000"
type input "11,000"
type input "1,352.84"
type input "5"
type input "55,000"
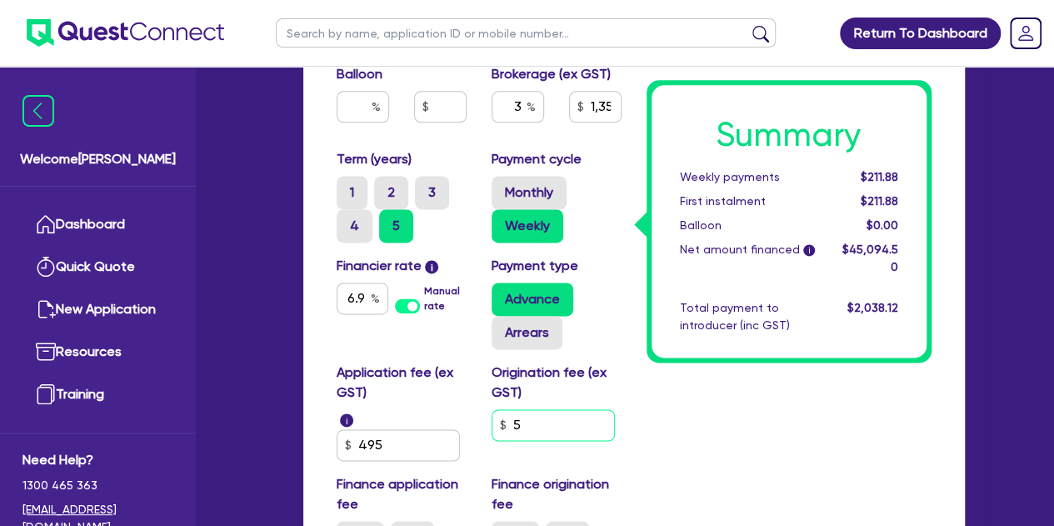
type input "11,000"
type input "1,352.84"
type input "55,000"
type input "11,000"
type input "1,352.84"
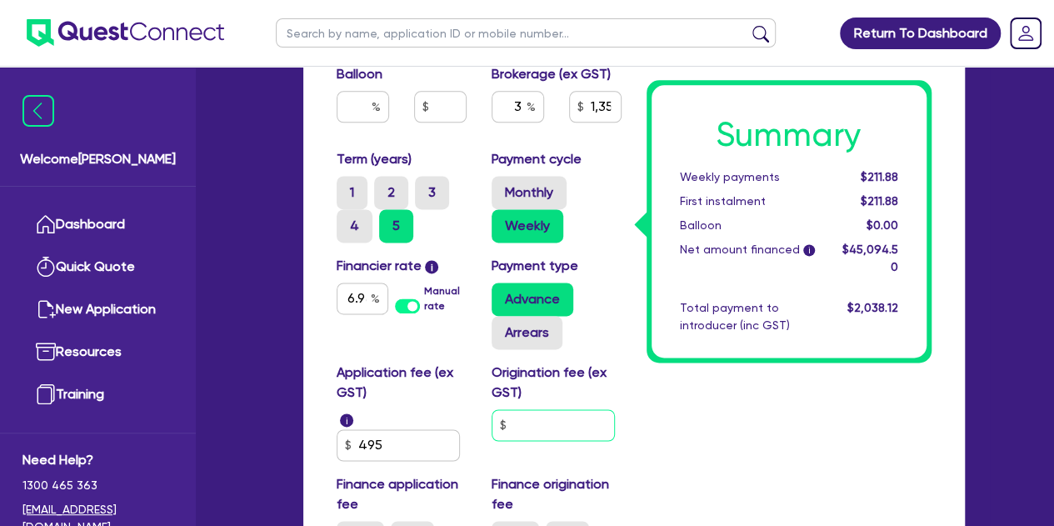
type input "9"
type input "55,000"
type input "11,000"
type input "1,352.84"
type input "90"
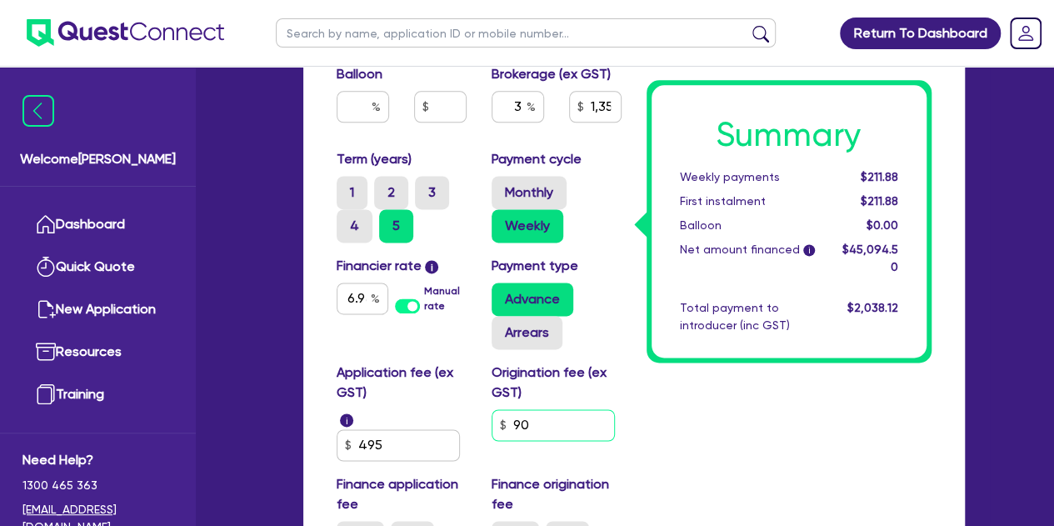
type input "55,000"
type input "11,000"
type input "1,352.84"
type input "900"
type input "55,000"
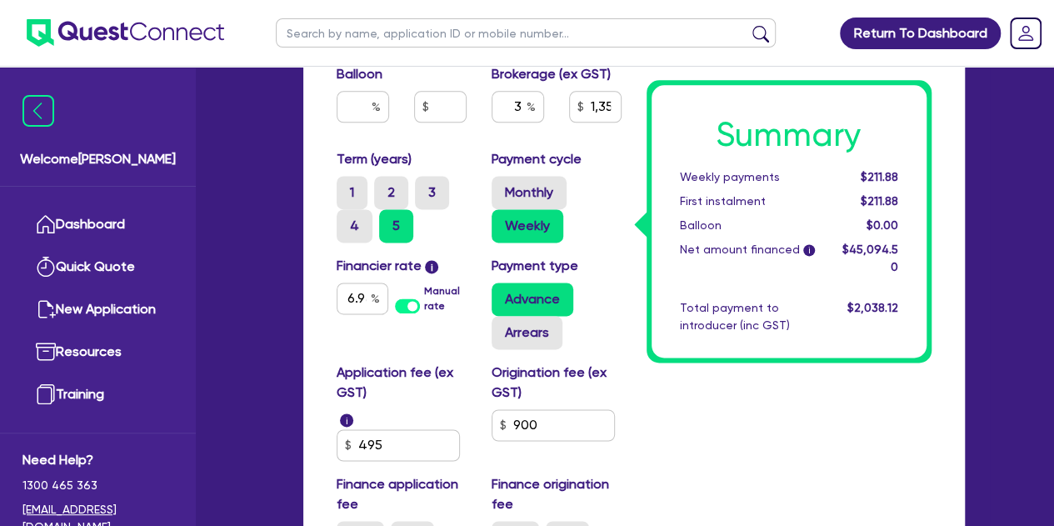
type input "11,000"
type input "1,352.84"
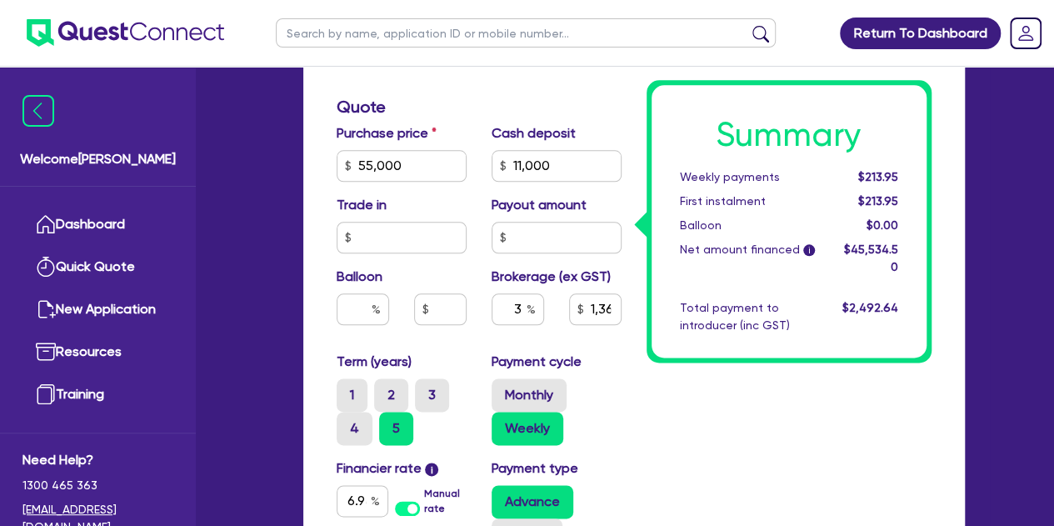
scroll to position [842, 0]
